Goal: Navigation & Orientation: Find specific page/section

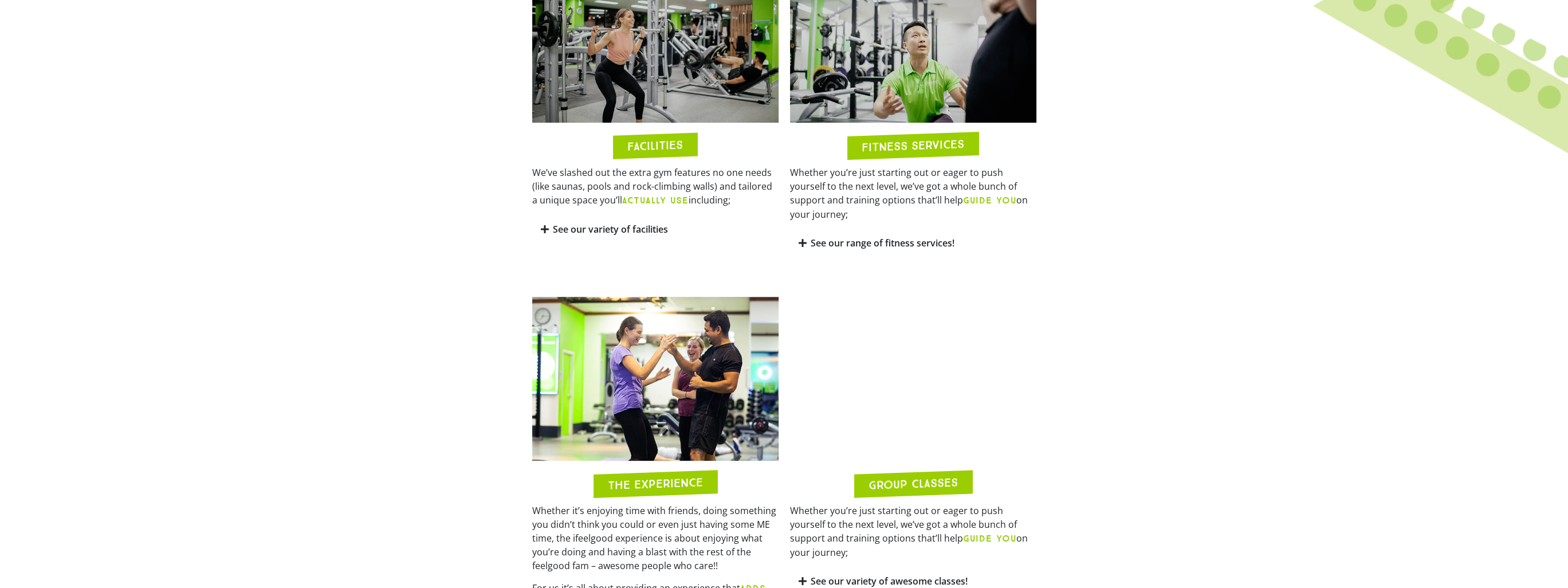
scroll to position [688, 0]
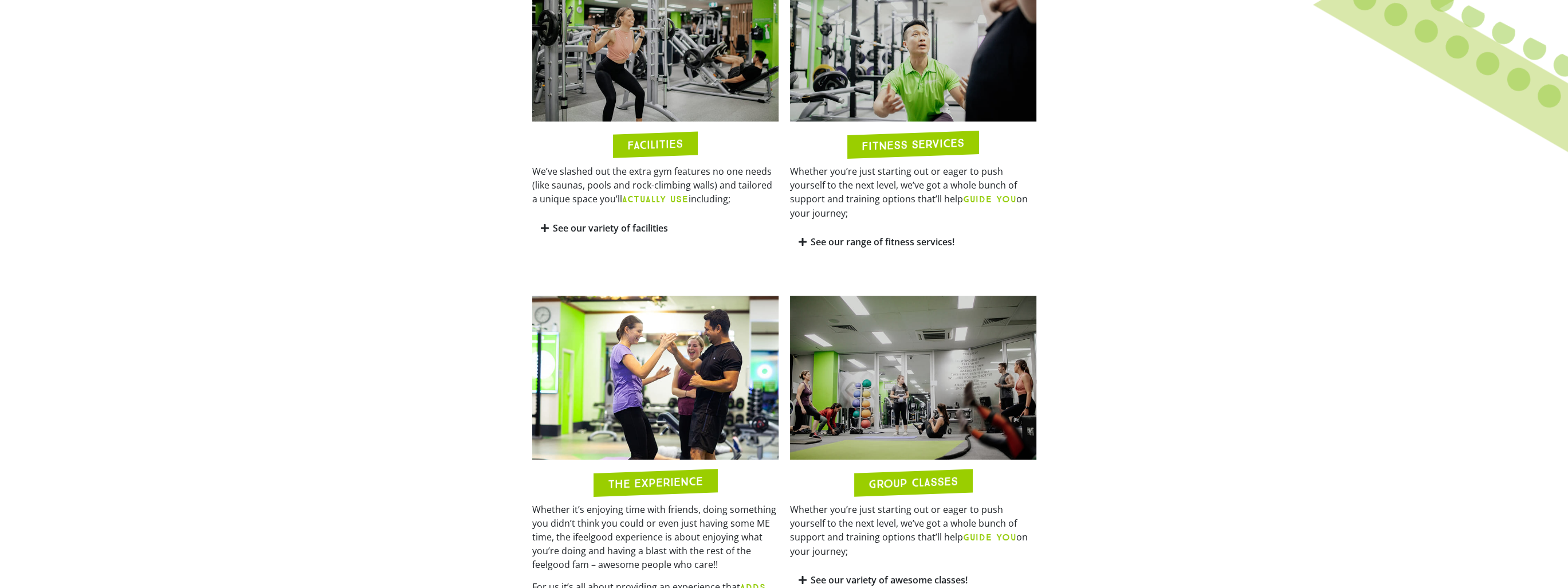
click at [566, 228] on link "See our variety of facilities" at bounding box center [610, 228] width 115 height 13
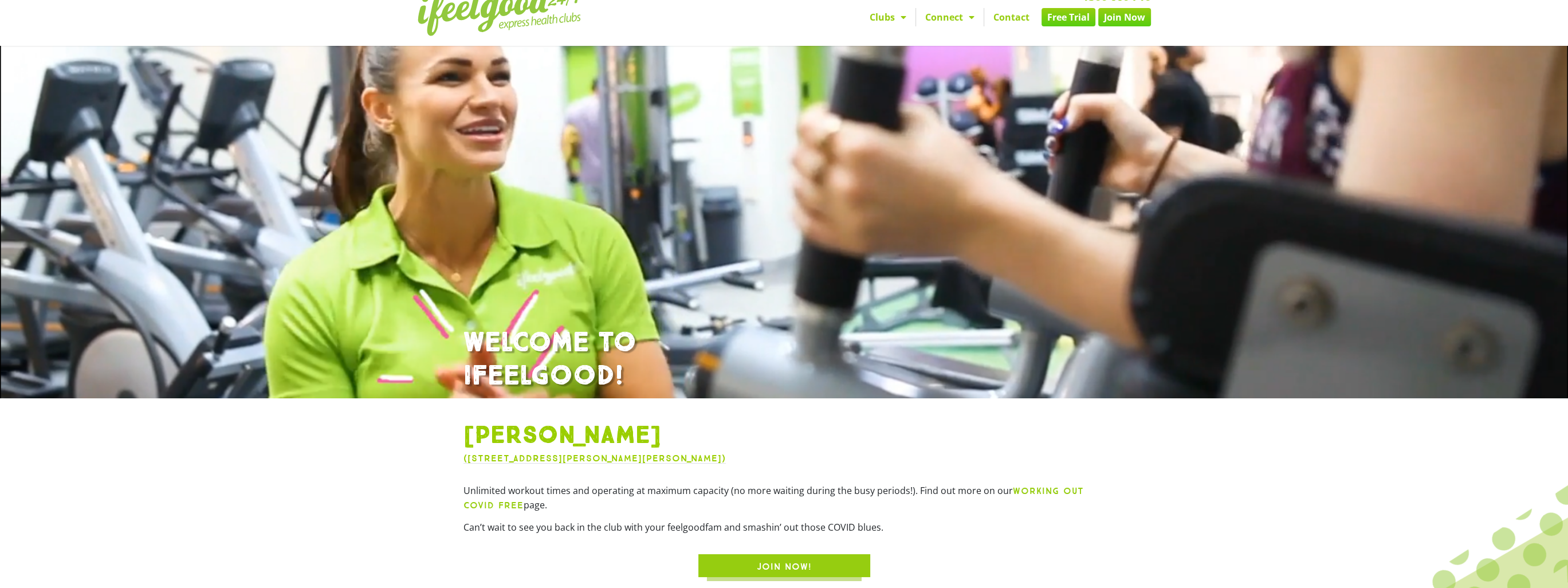
scroll to position [0, 0]
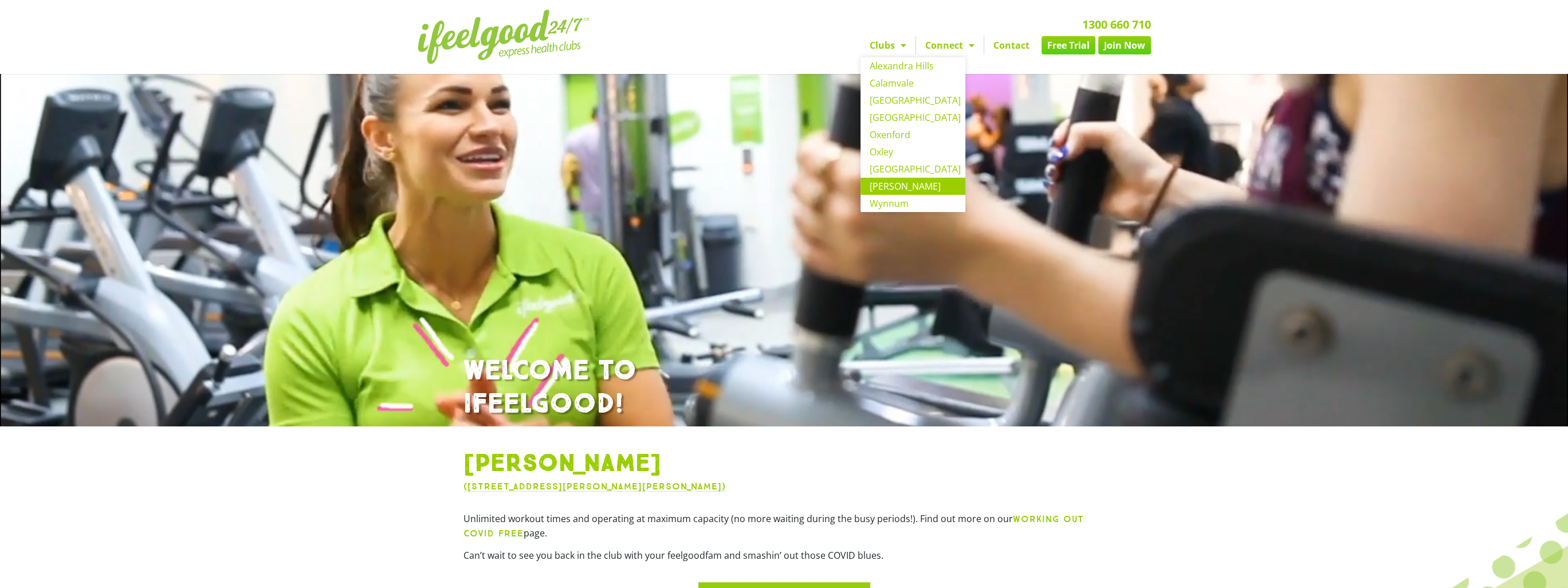
click at [901, 49] on span "Menu" at bounding box center [900, 45] width 11 height 21
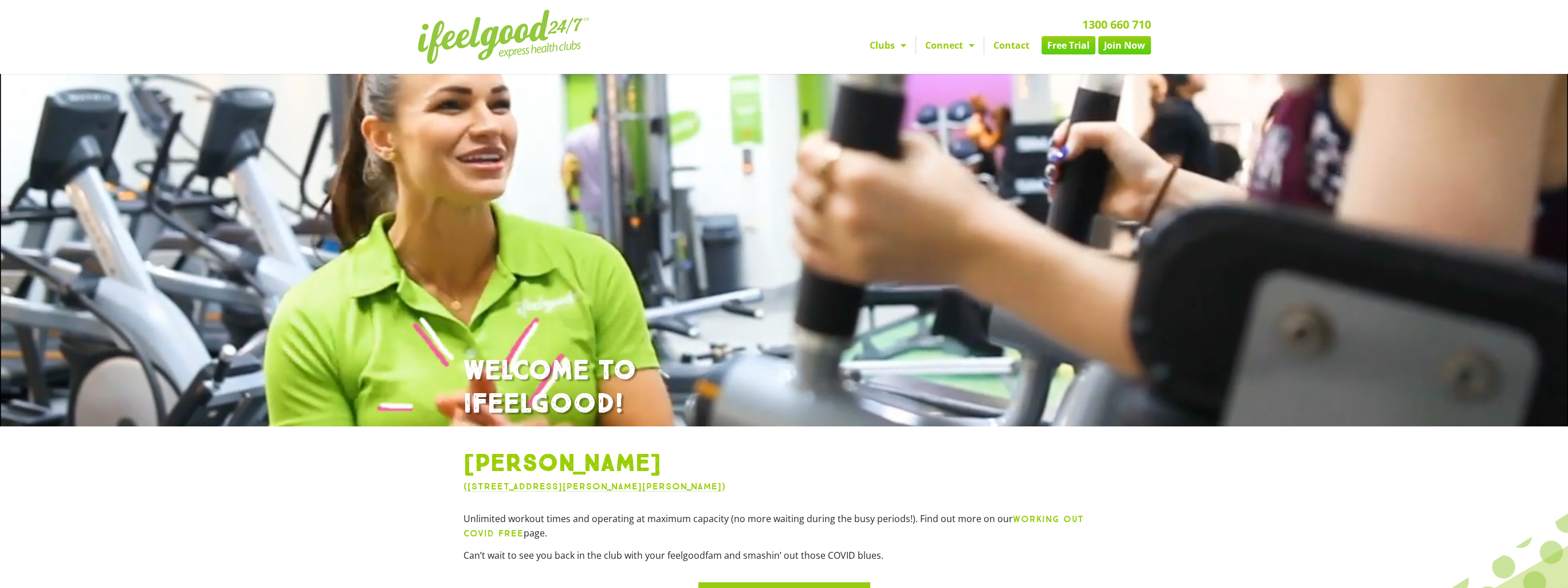
click at [901, 49] on span "Menu" at bounding box center [900, 45] width 11 height 21
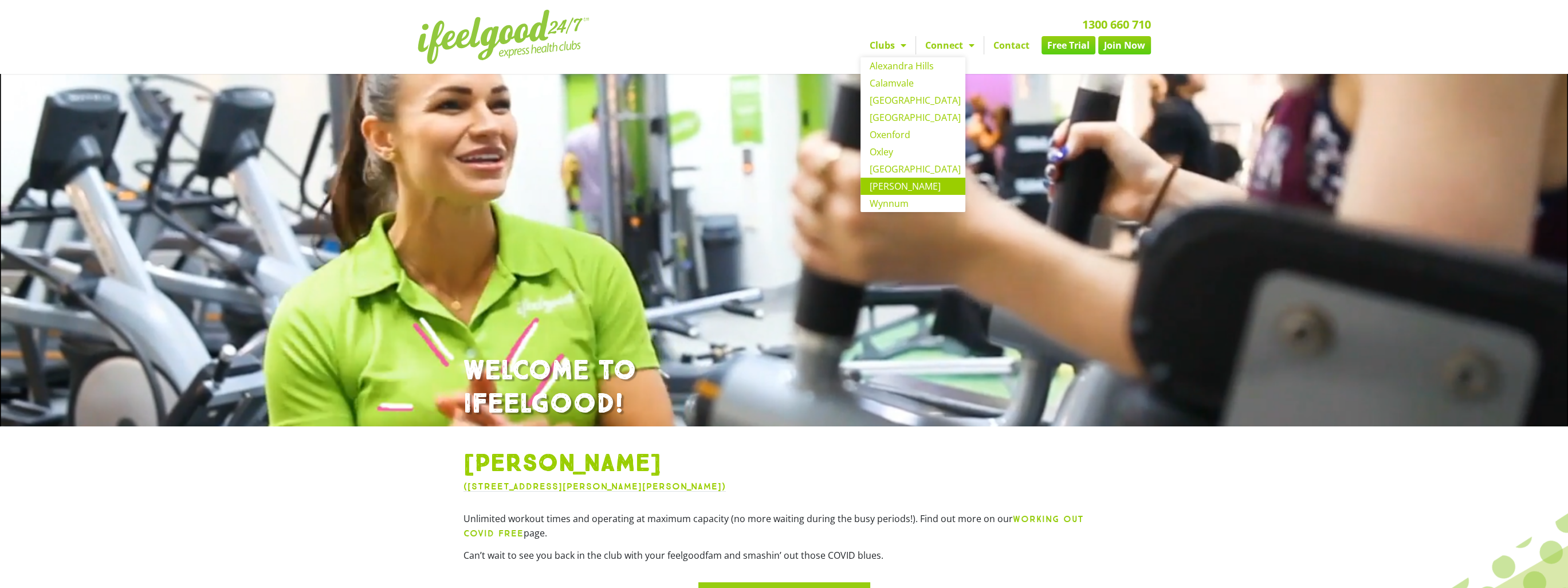
click at [905, 189] on link "[PERSON_NAME]" at bounding box center [912, 186] width 105 height 17
